Goal: Task Accomplishment & Management: Complete application form

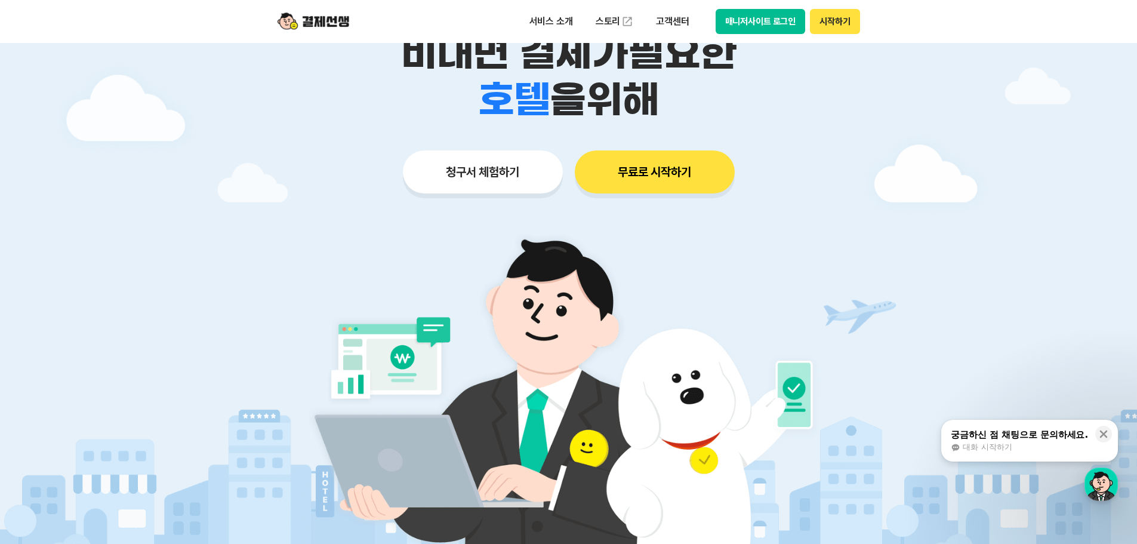
scroll to position [60, 0]
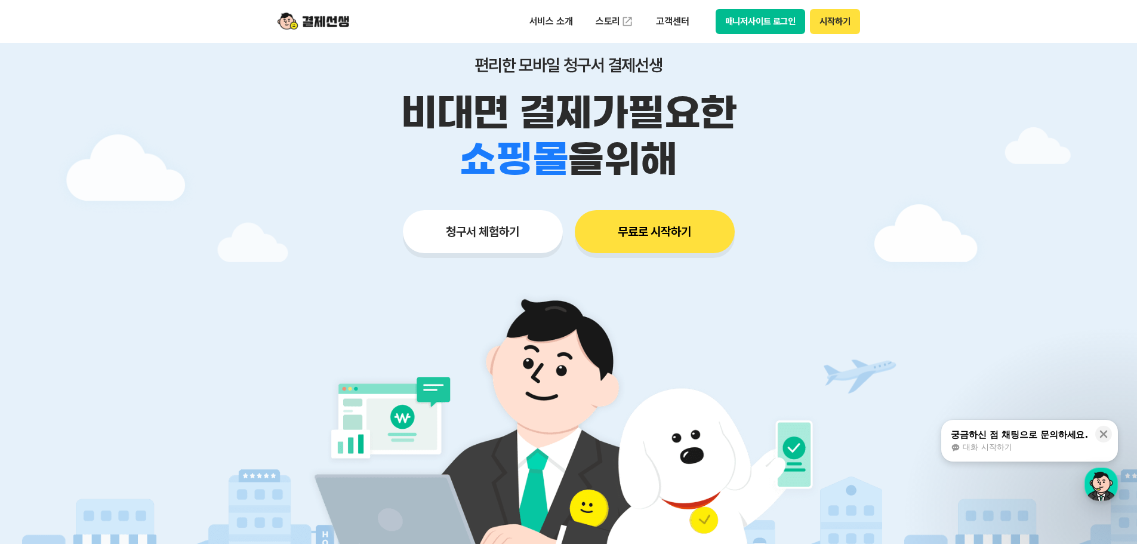
click at [672, 227] on button "무료로 시작하기" at bounding box center [655, 231] width 160 height 43
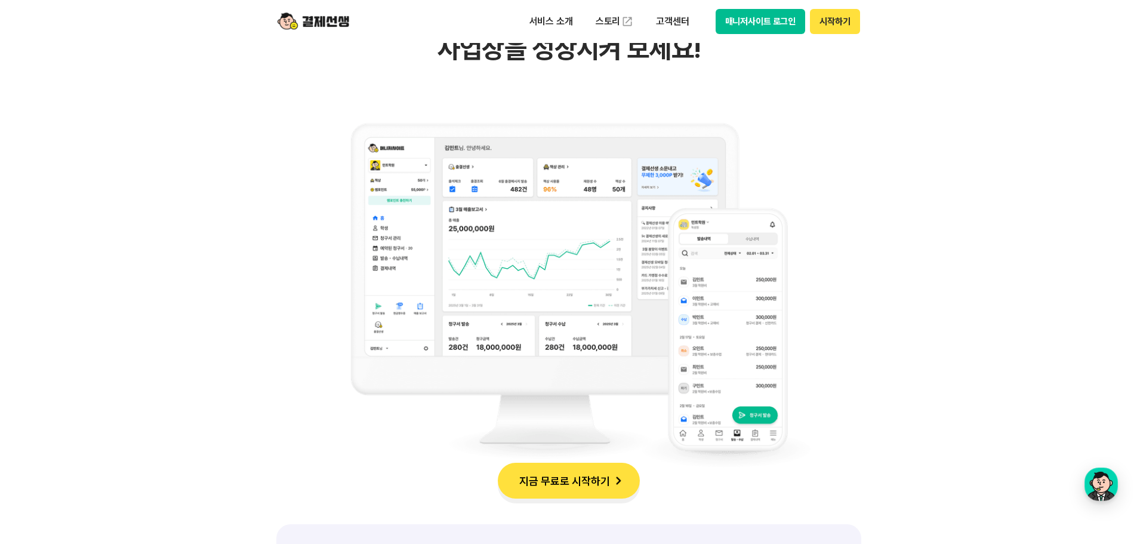
scroll to position [0, 0]
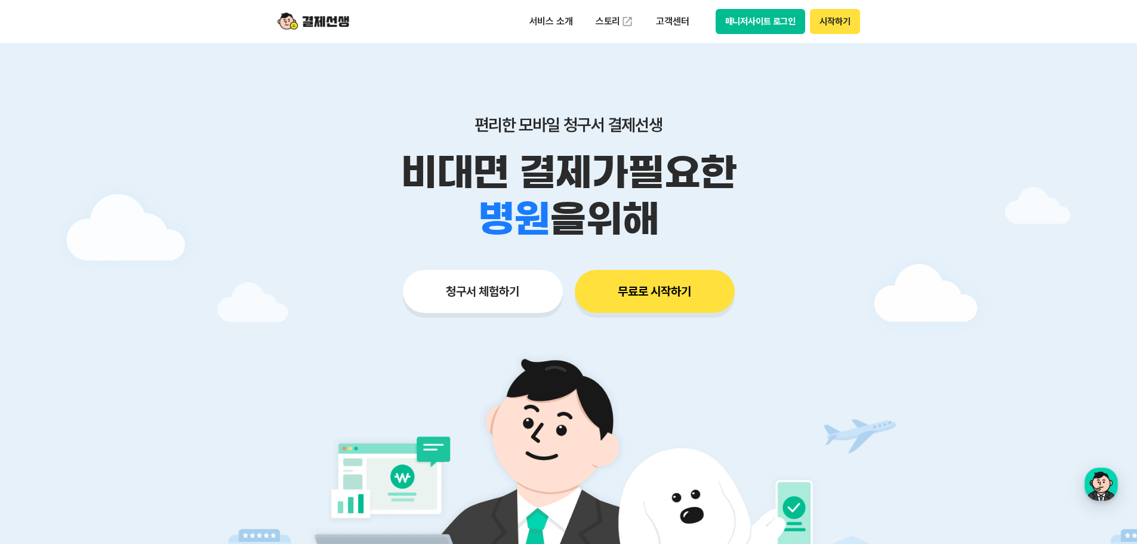
click at [474, 295] on button "청구서 체험하기" at bounding box center [483, 291] width 160 height 43
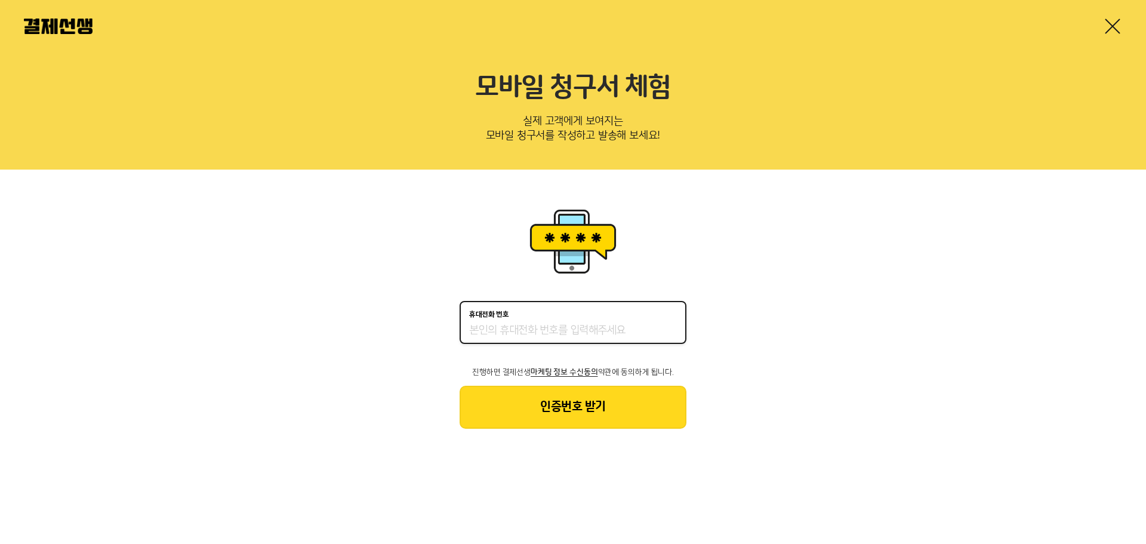
click at [500, 326] on input "휴대전화 번호" at bounding box center [573, 331] width 208 height 14
type input "01062455460"
click at [579, 415] on button "인증번호 받기" at bounding box center [573, 407] width 227 height 43
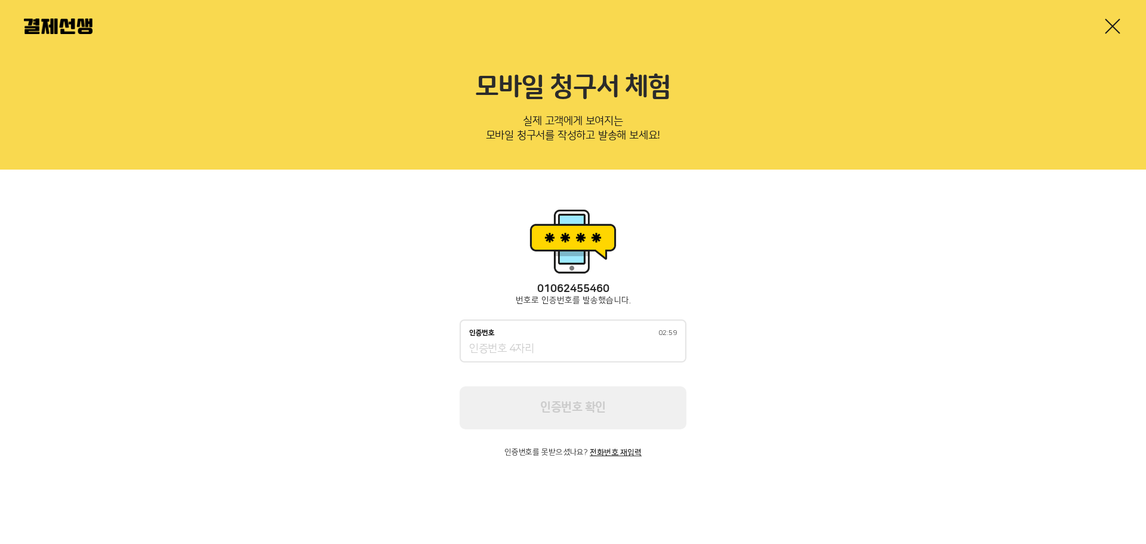
click at [511, 353] on input "인증번호 02:59" at bounding box center [573, 349] width 208 height 14
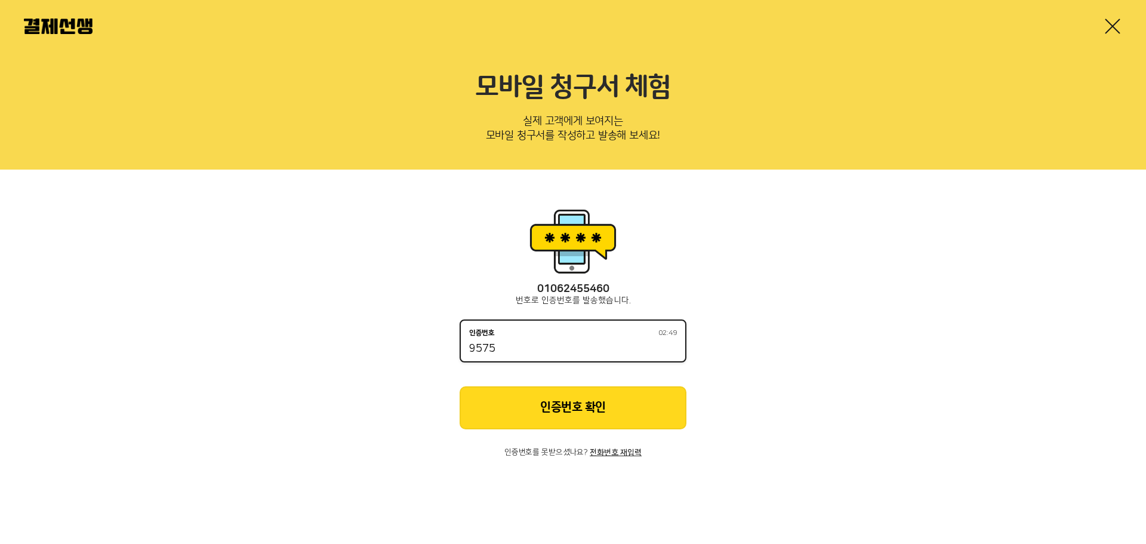
type input "9575"
click at [519, 392] on button "인증번호 확인" at bounding box center [573, 407] width 227 height 43
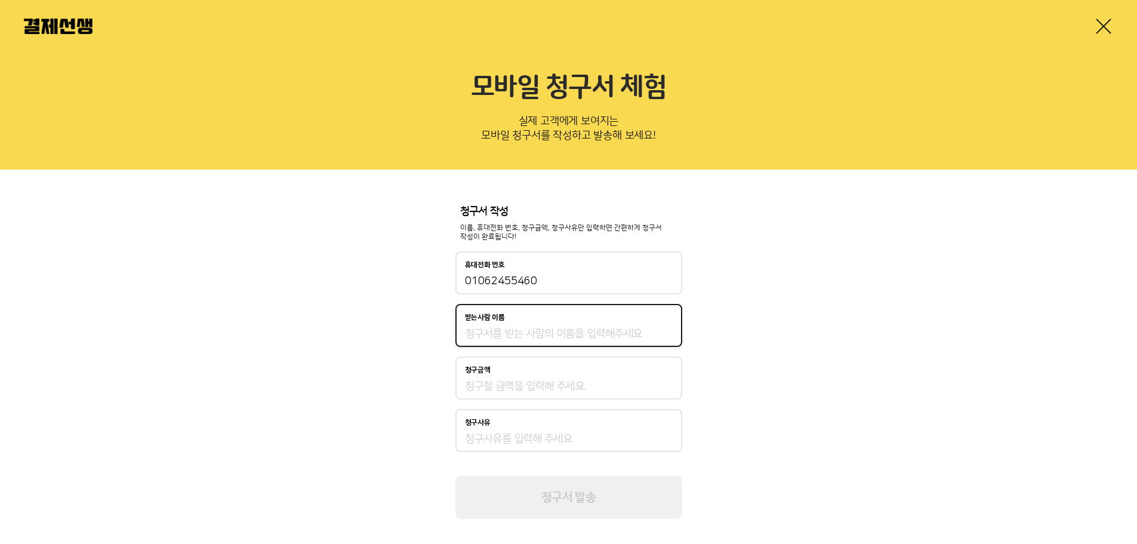
click at [516, 329] on input "받는사람 이름" at bounding box center [569, 334] width 208 height 14
type input "서현진"
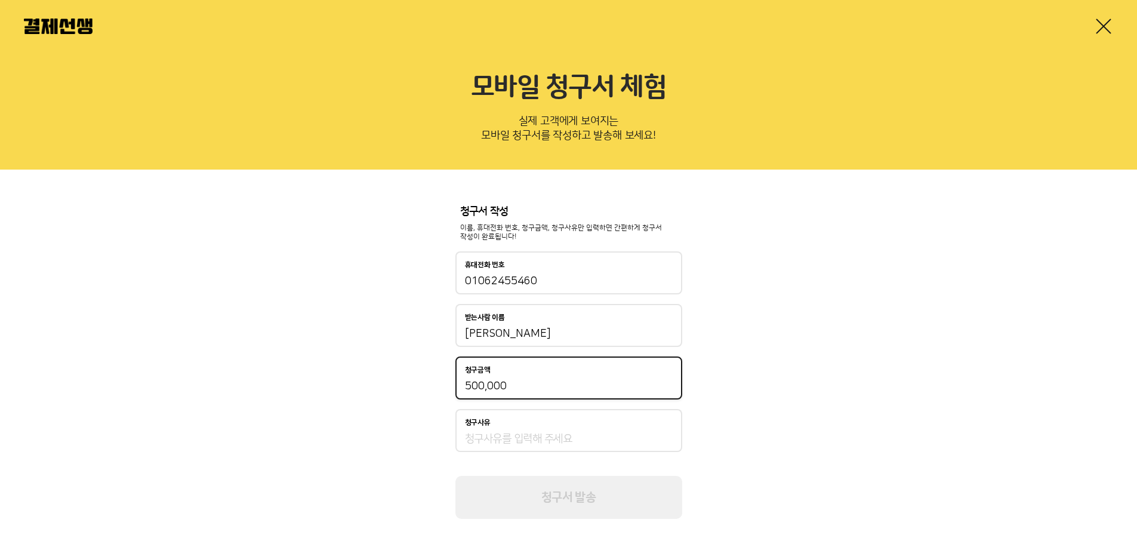
type input "500,000"
drag, startPoint x: 510, startPoint y: 420, endPoint x: 510, endPoint y: 426, distance: 6.6
click at [510, 421] on div "청구사유" at bounding box center [568, 430] width 227 height 43
click at [510, 426] on div "청구사유" at bounding box center [569, 422] width 208 height 8
click at [510, 432] on input "청구사유" at bounding box center [569, 439] width 208 height 14
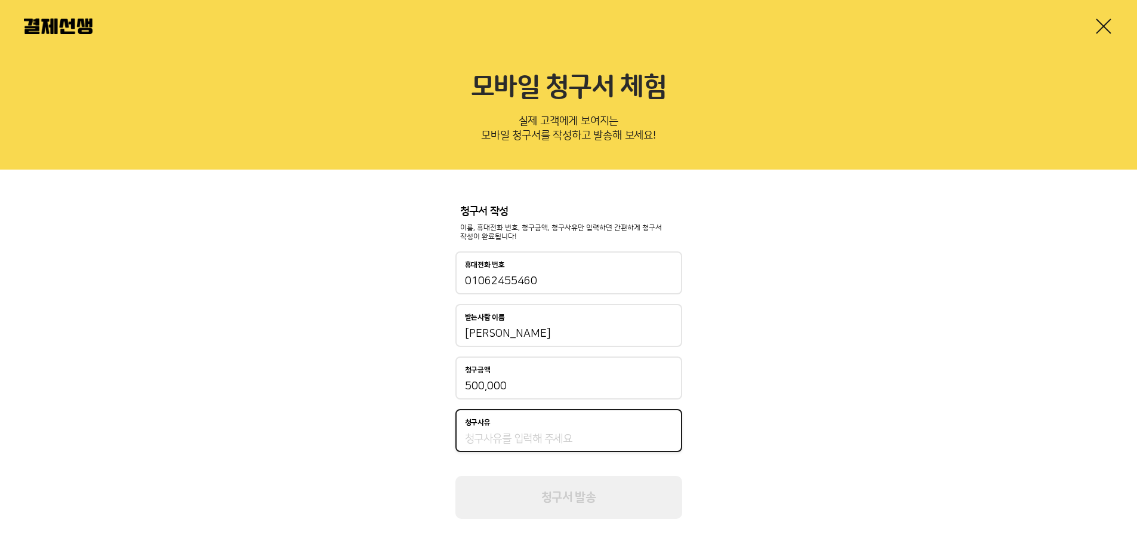
click at [515, 441] on input "청구사유" at bounding box center [569, 439] width 208 height 14
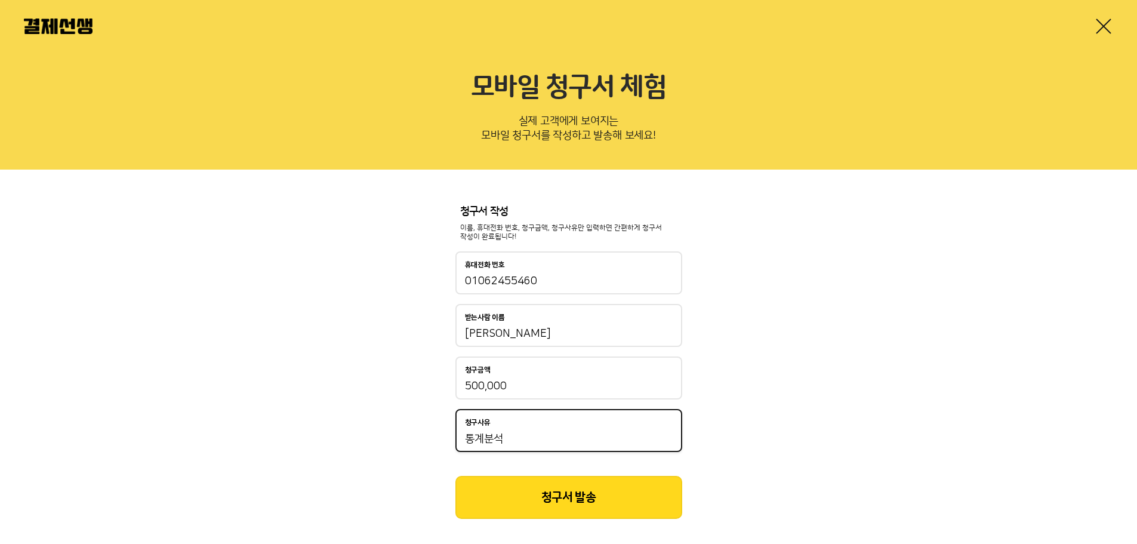
type input "통계분석"
click at [528, 498] on button "청구서 발송" at bounding box center [568, 497] width 227 height 43
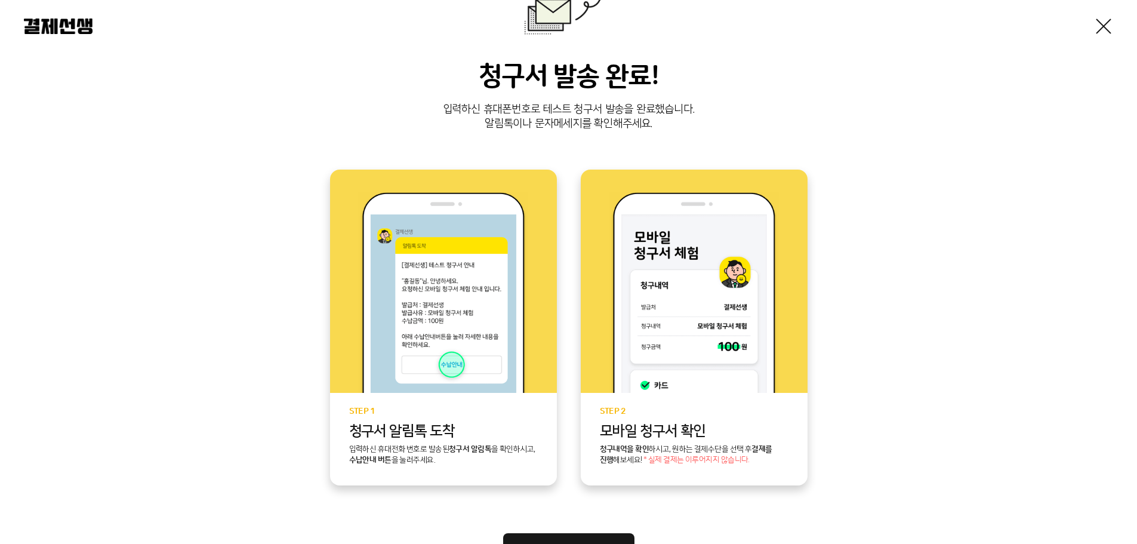
scroll to position [229, 0]
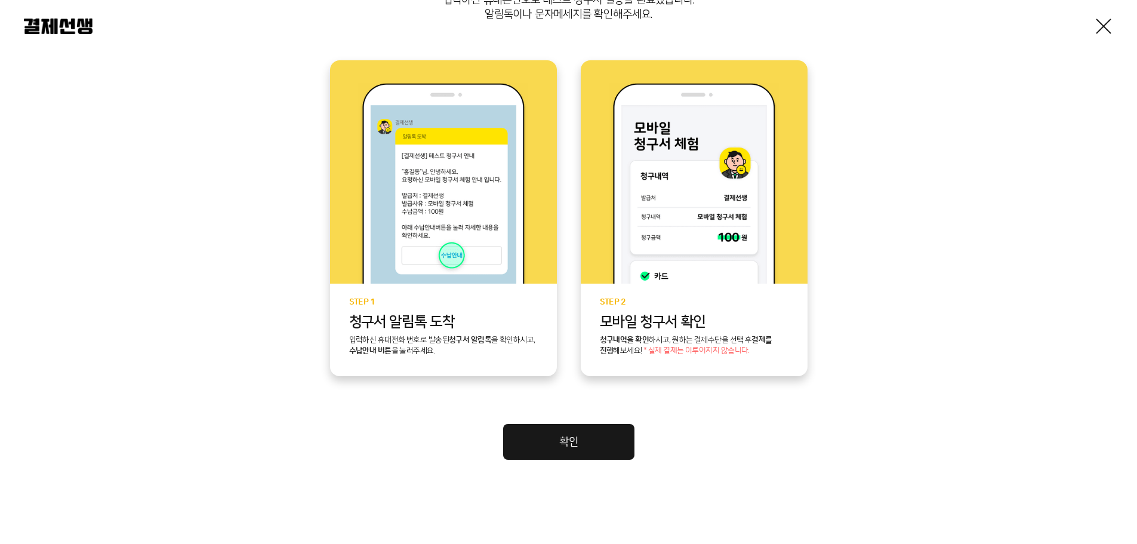
click at [611, 438] on link "확인" at bounding box center [568, 442] width 131 height 36
